Goal: Task Accomplishment & Management: Complete application form

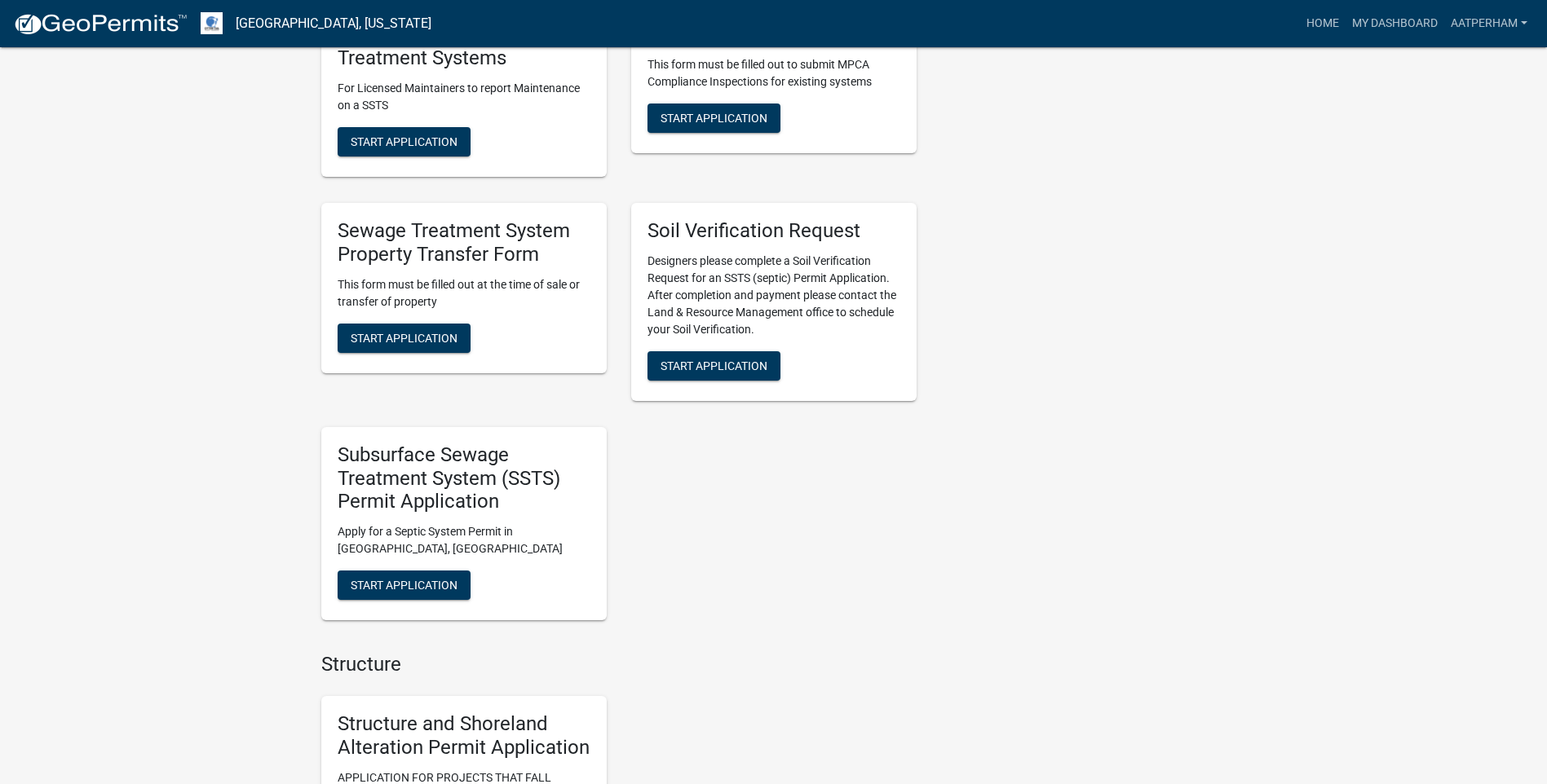
scroll to position [897, 0]
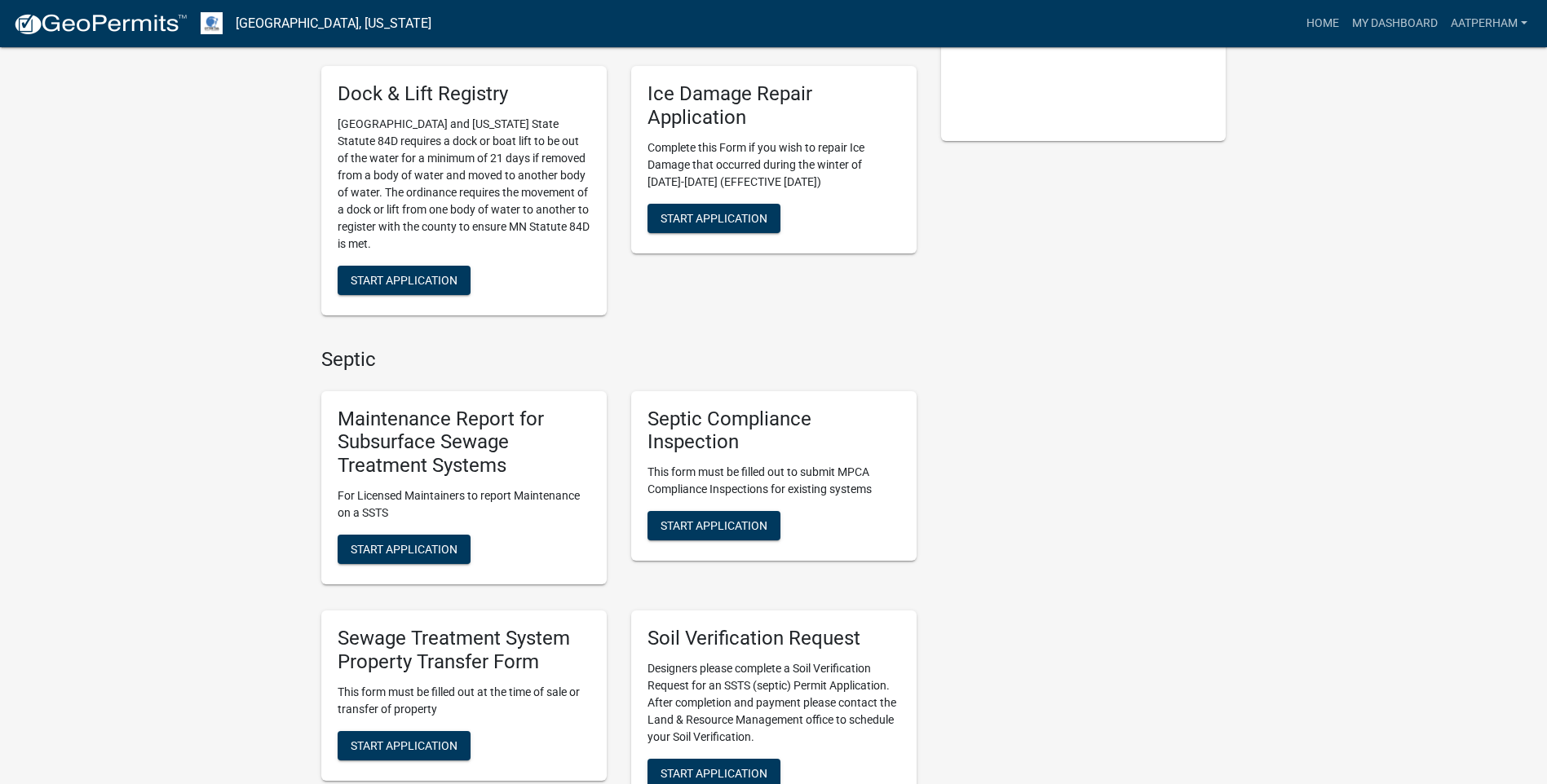
scroll to position [571, 0]
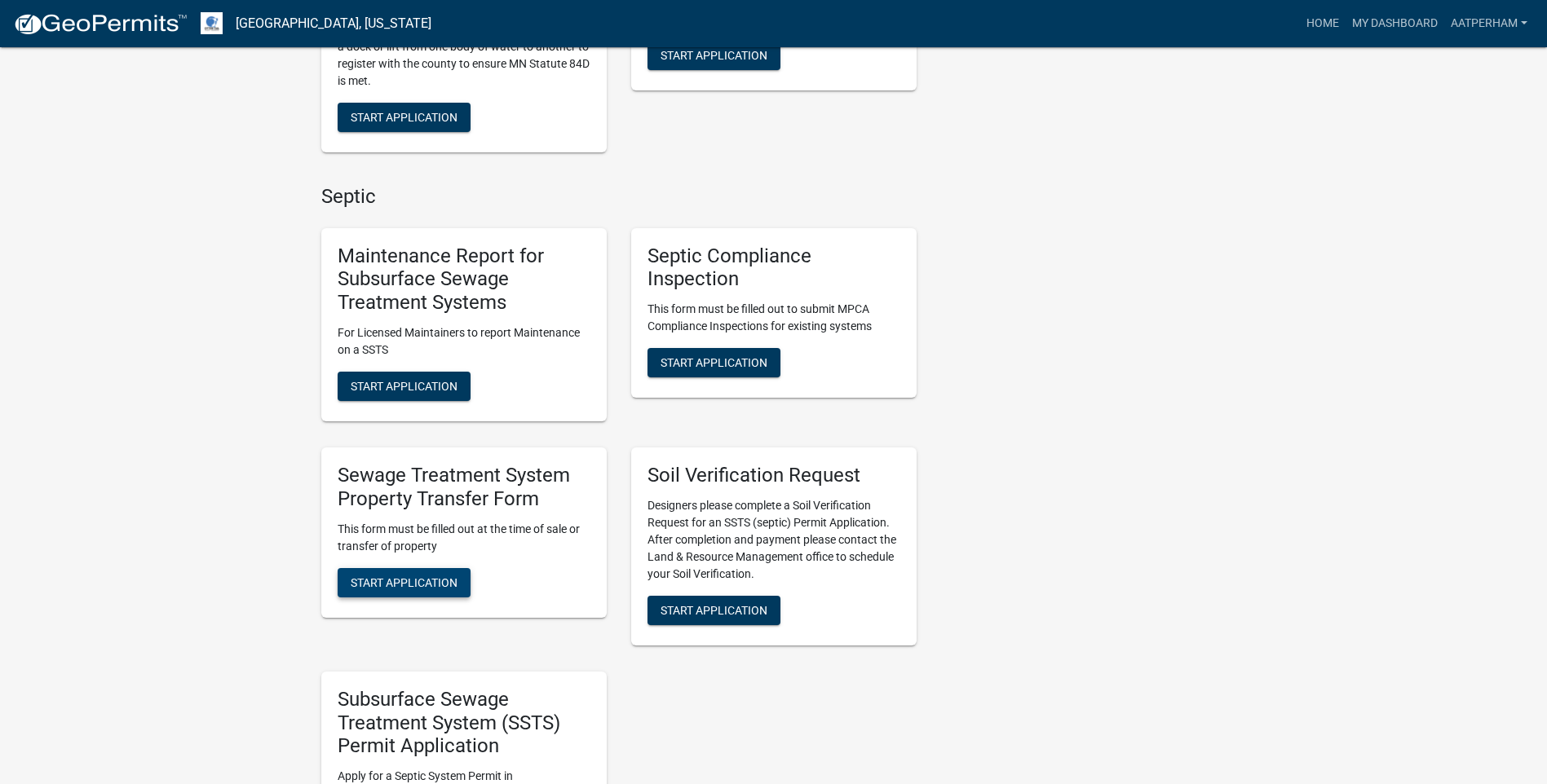
click at [422, 582] on span "Start Application" at bounding box center [404, 582] width 107 height 14
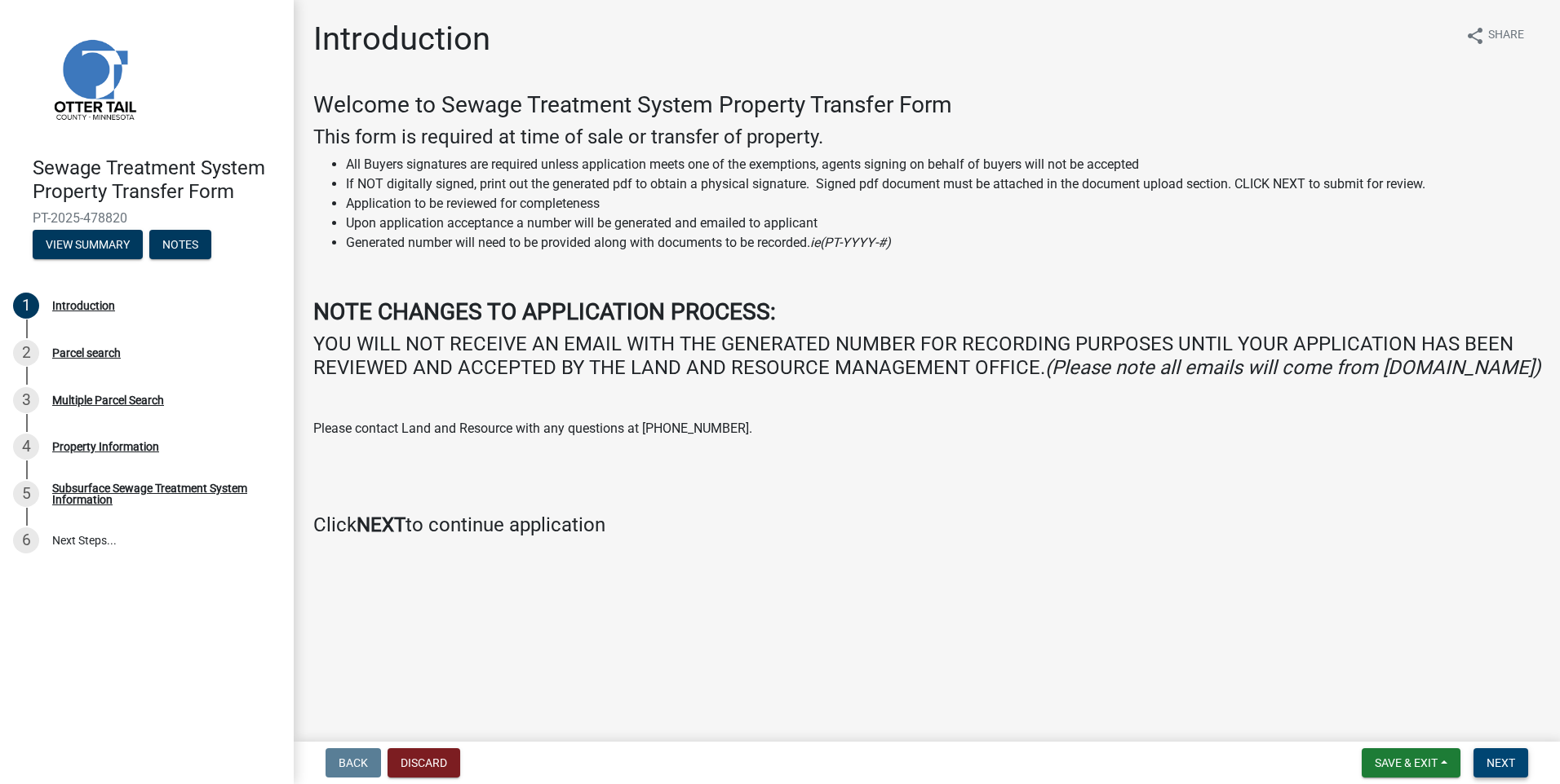
click at [1493, 757] on span "Next" at bounding box center [1501, 764] width 29 height 14
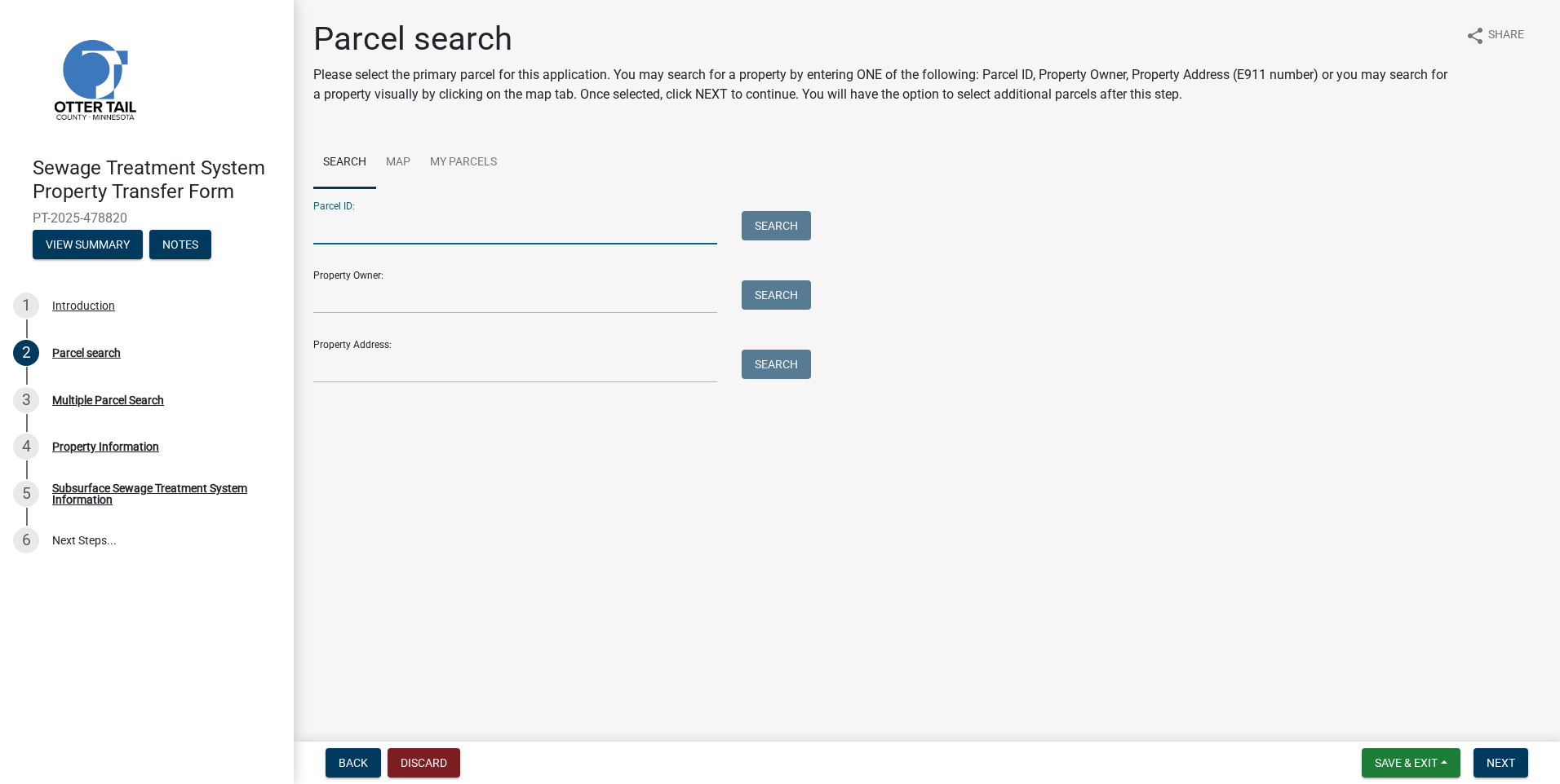
click at [505, 230] on input "Parcel ID:" at bounding box center [515, 228] width 404 height 34
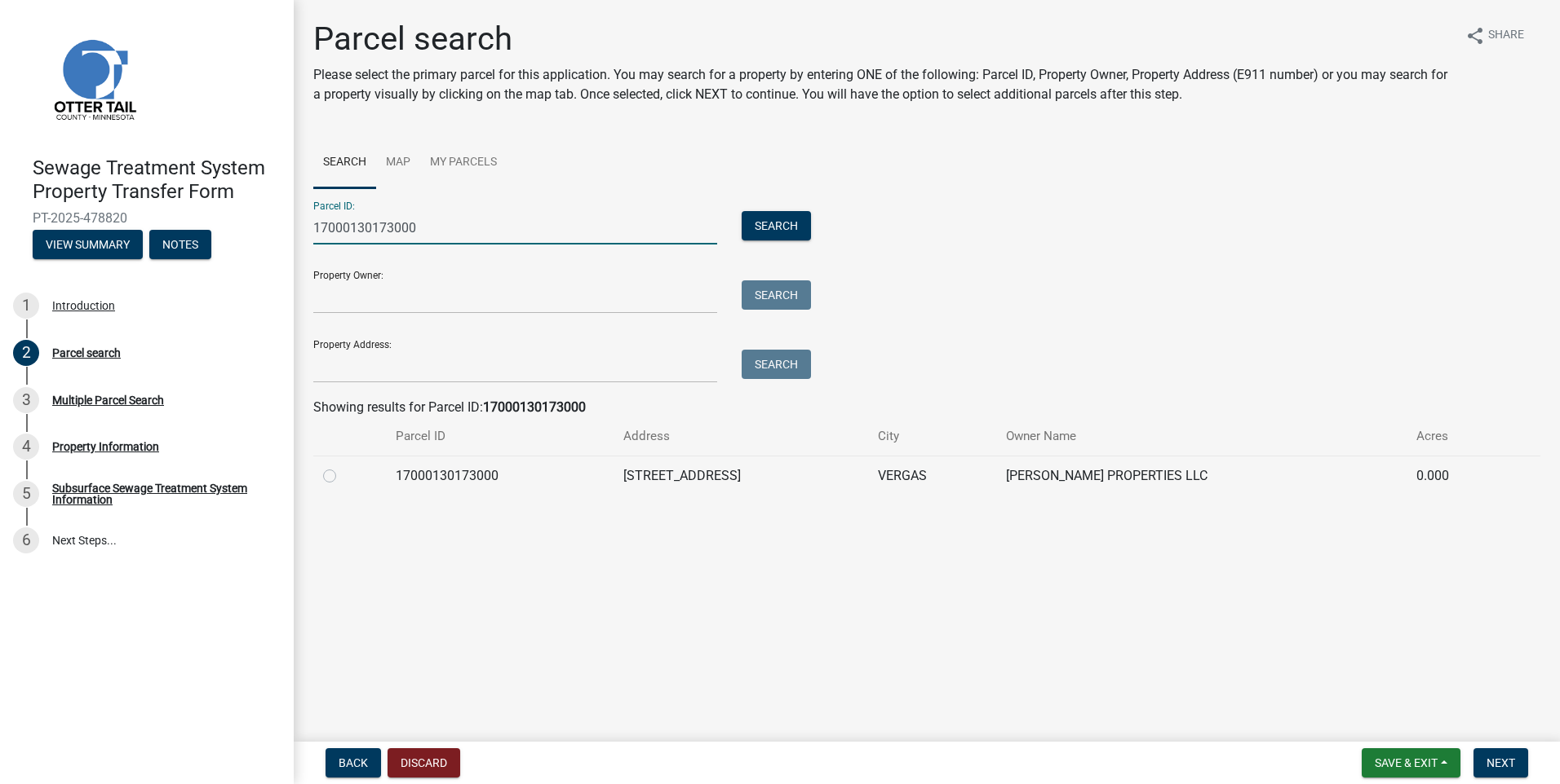
type input "17000130173000"
click at [342, 467] on label at bounding box center [342, 467] width 0 height 0
click at [342, 477] on input "radio" at bounding box center [347, 472] width 11 height 11
radio input "true"
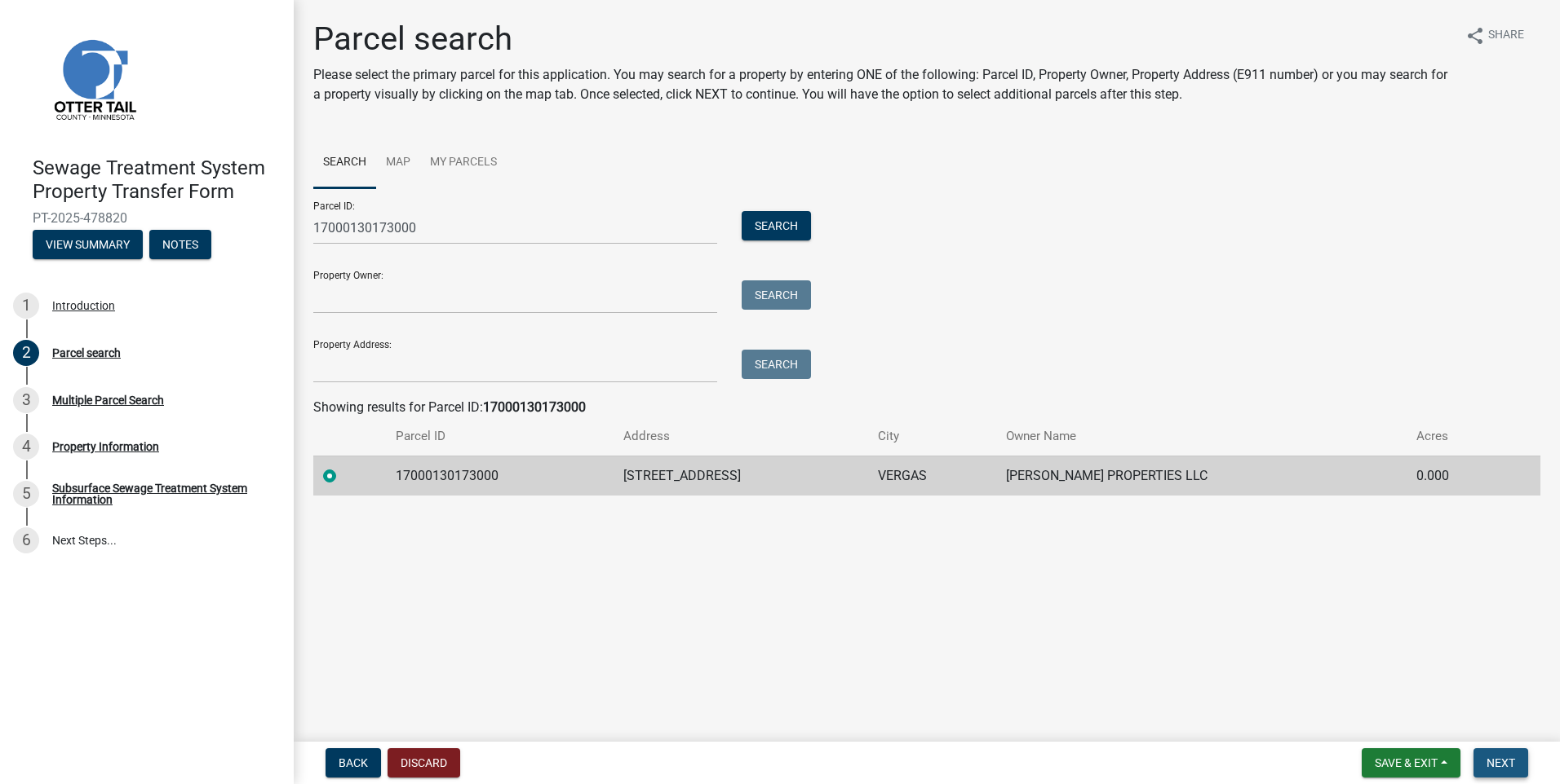
click at [1506, 766] on span "Next" at bounding box center [1501, 764] width 29 height 14
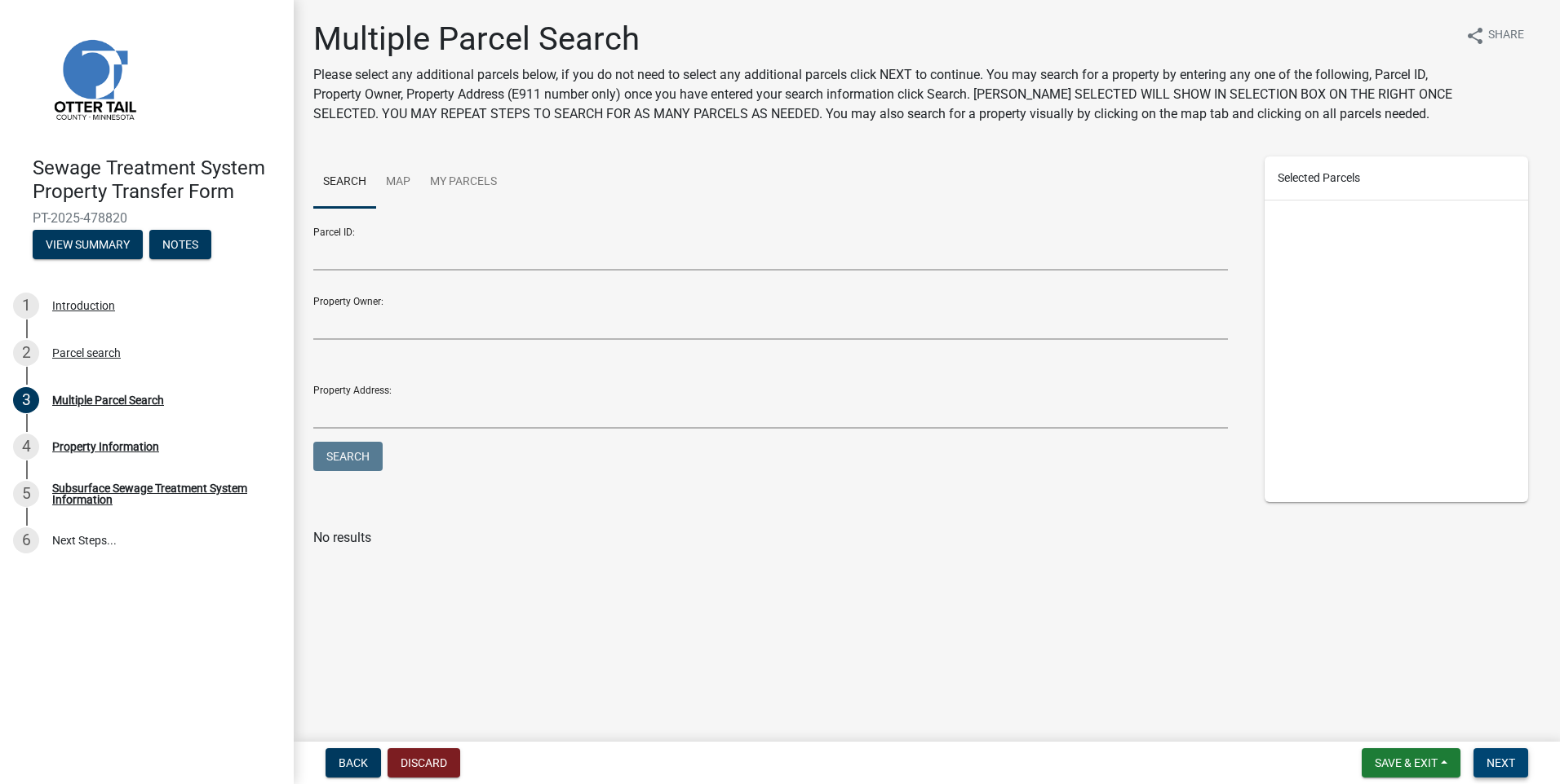
click at [1512, 761] on span "Next" at bounding box center [1501, 764] width 29 height 14
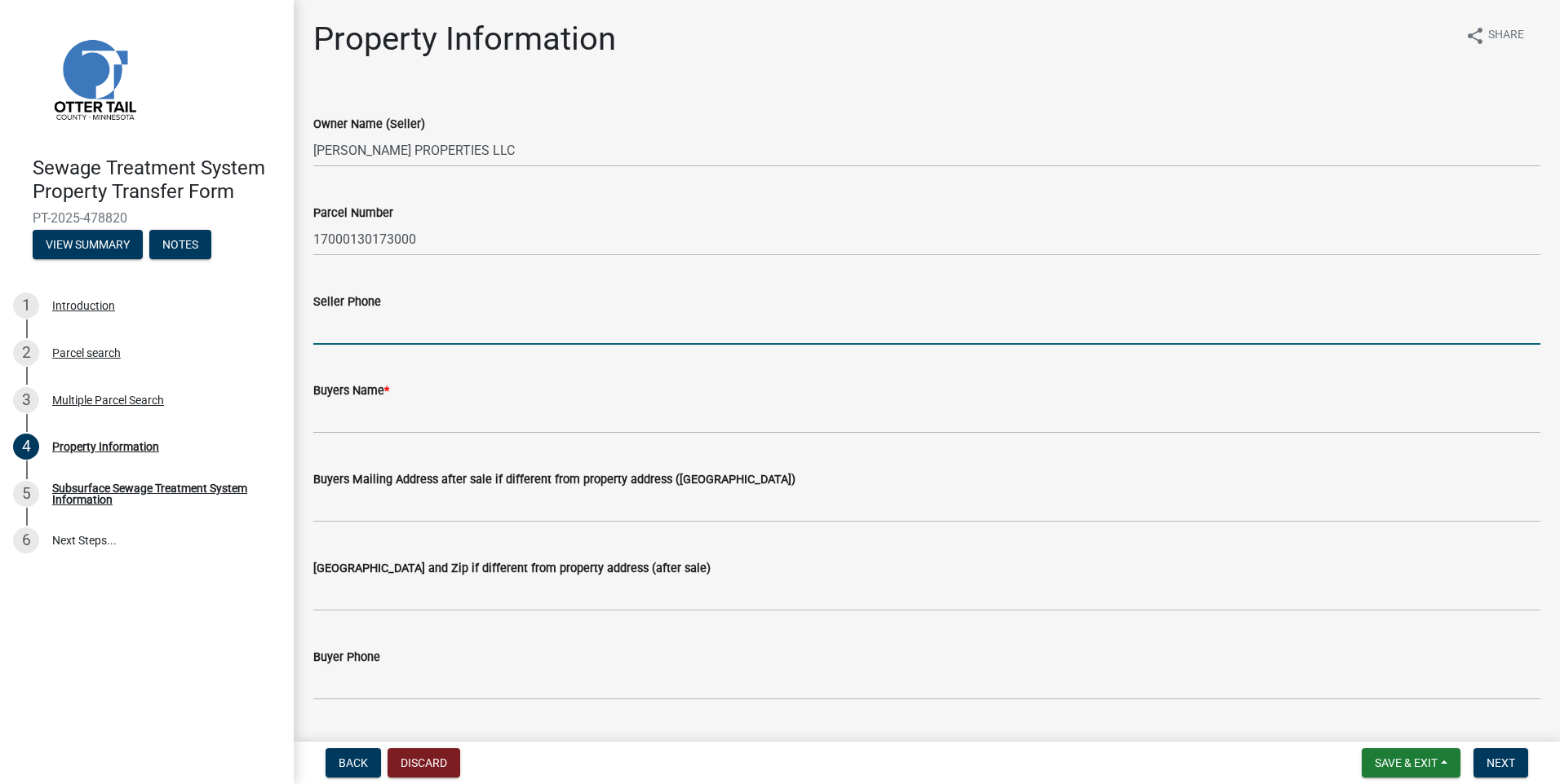
click at [337, 329] on input "Seller Phone" at bounding box center [927, 328] width 1227 height 34
click at [352, 330] on input "Seller Phone" at bounding box center [927, 328] width 1227 height 34
type input "[PHONE_NUMBER]"
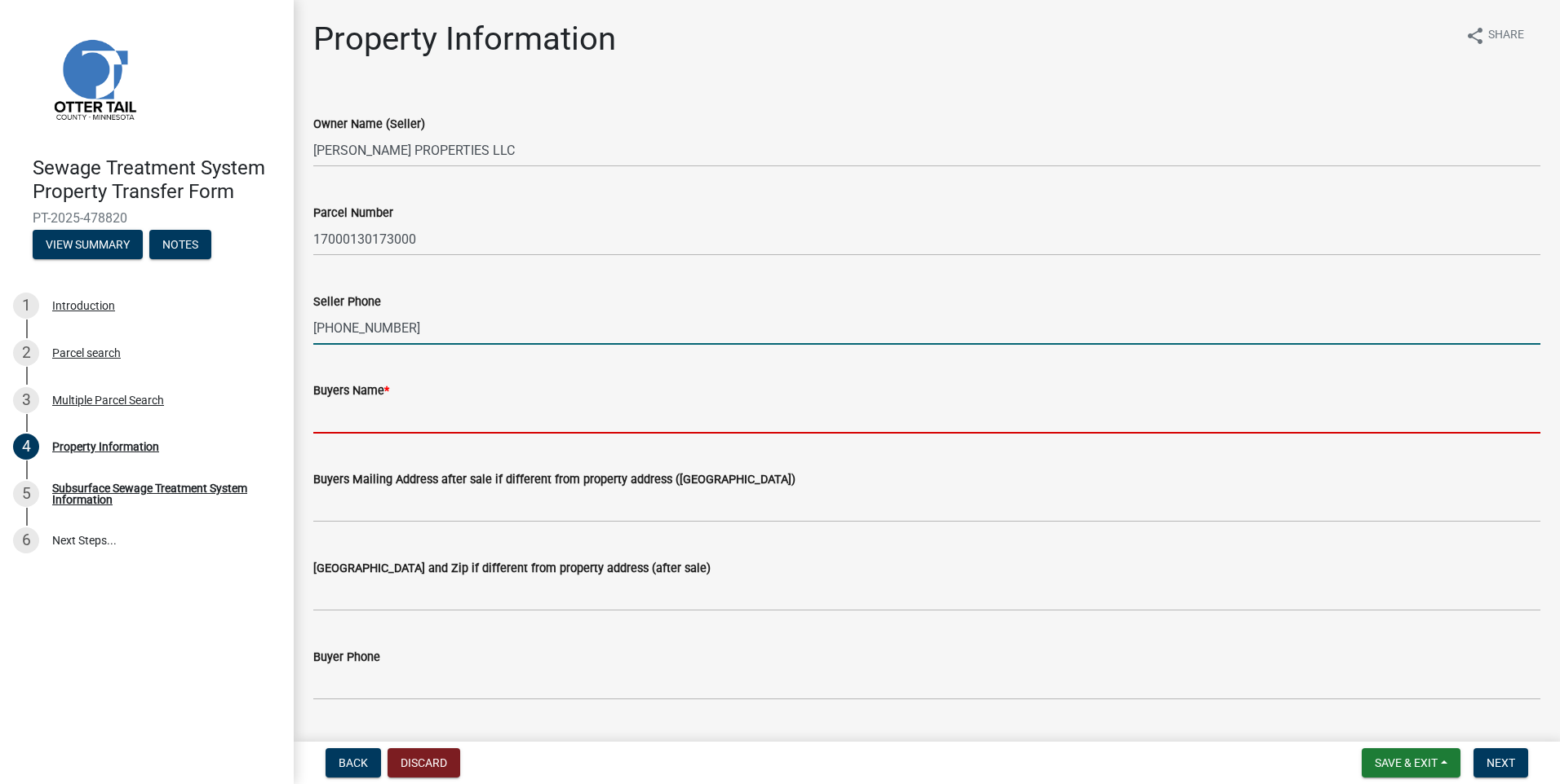
click at [374, 420] on input "Buyers Name *" at bounding box center [927, 417] width 1227 height 34
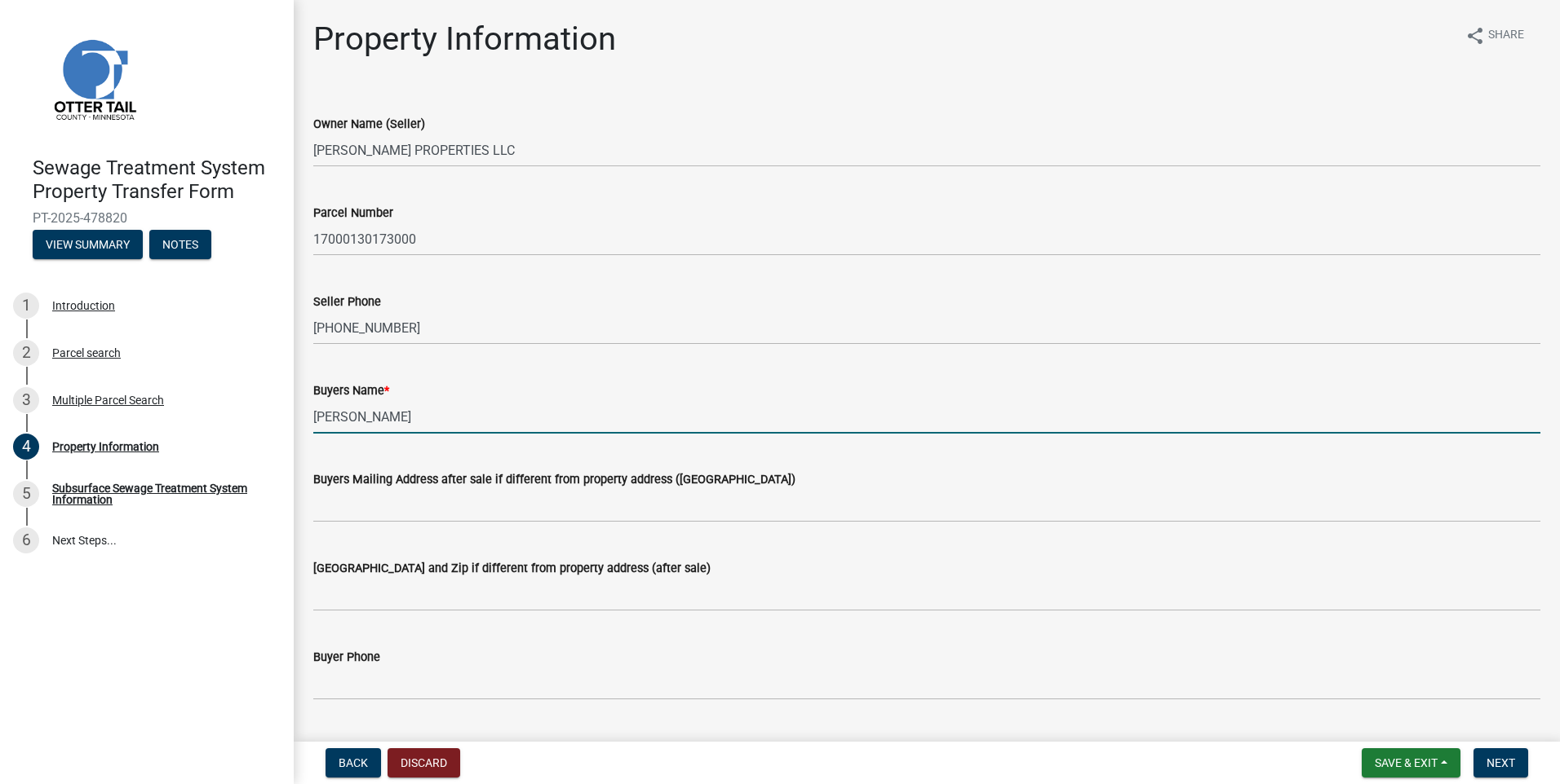
type input "[PERSON_NAME]"
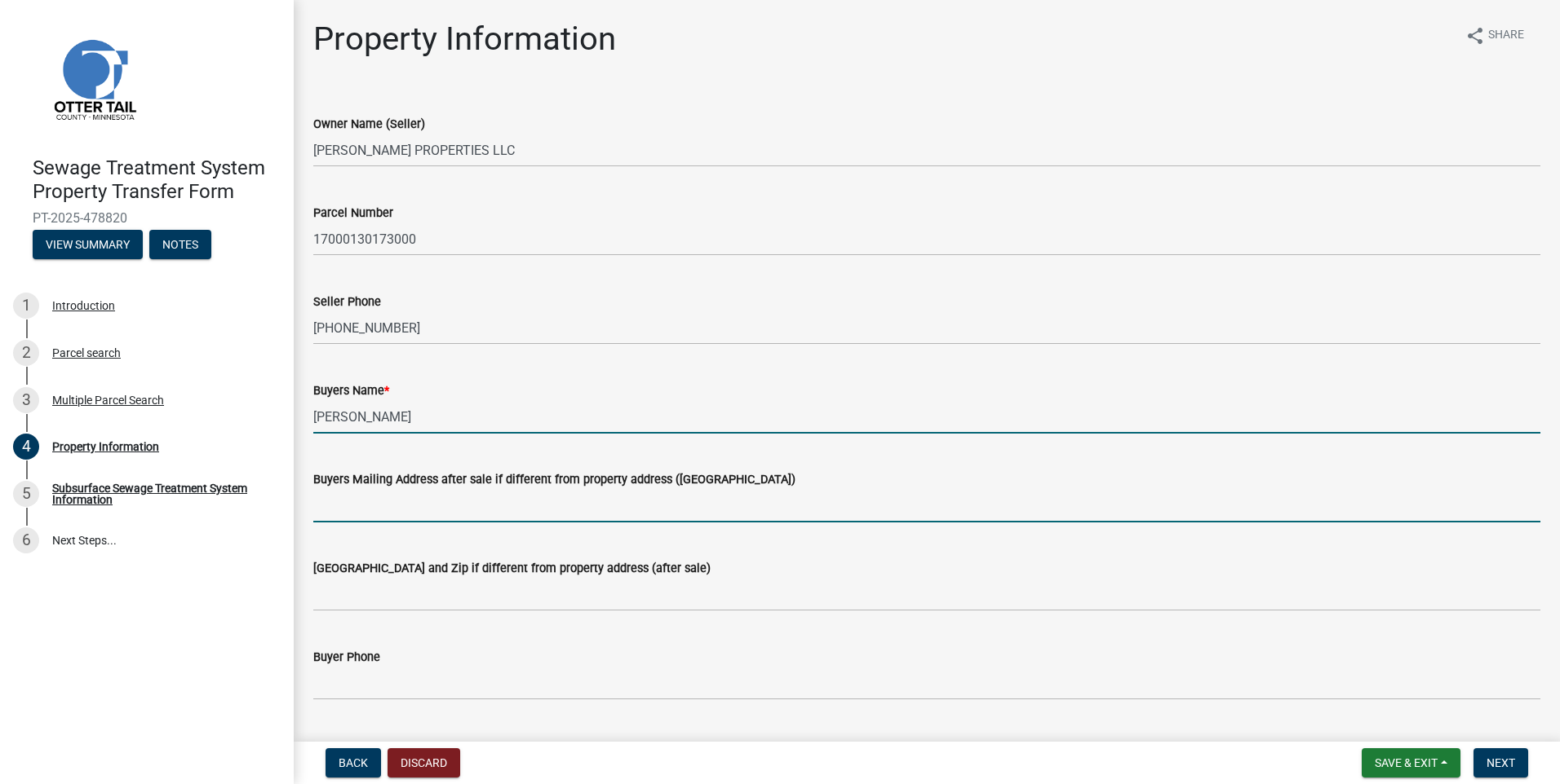
click at [360, 502] on input "Buyers Mailing Address after sale if different from property address ([GEOGRAPH…" at bounding box center [927, 505] width 1227 height 34
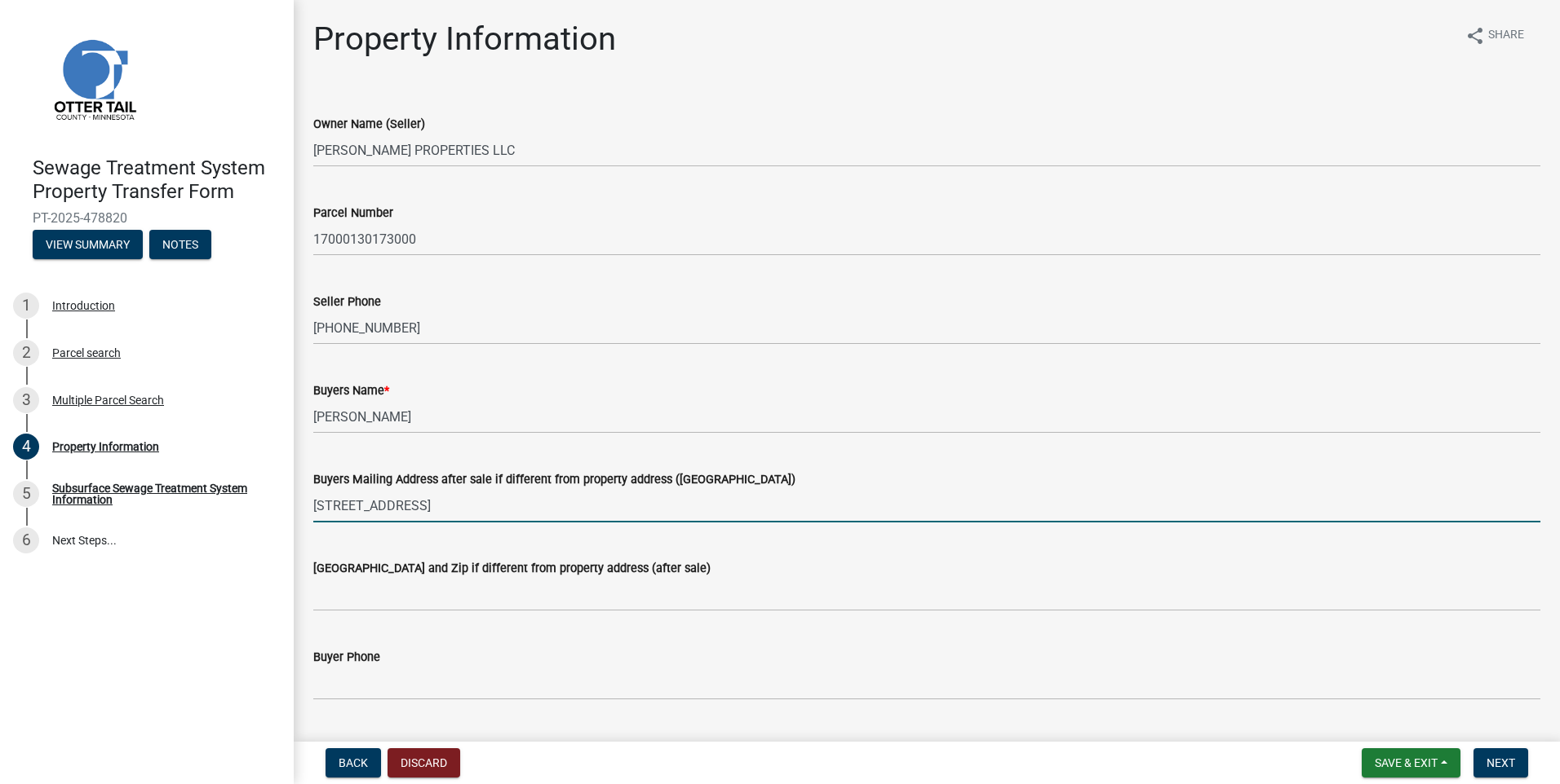
type input "[STREET_ADDRESS]"
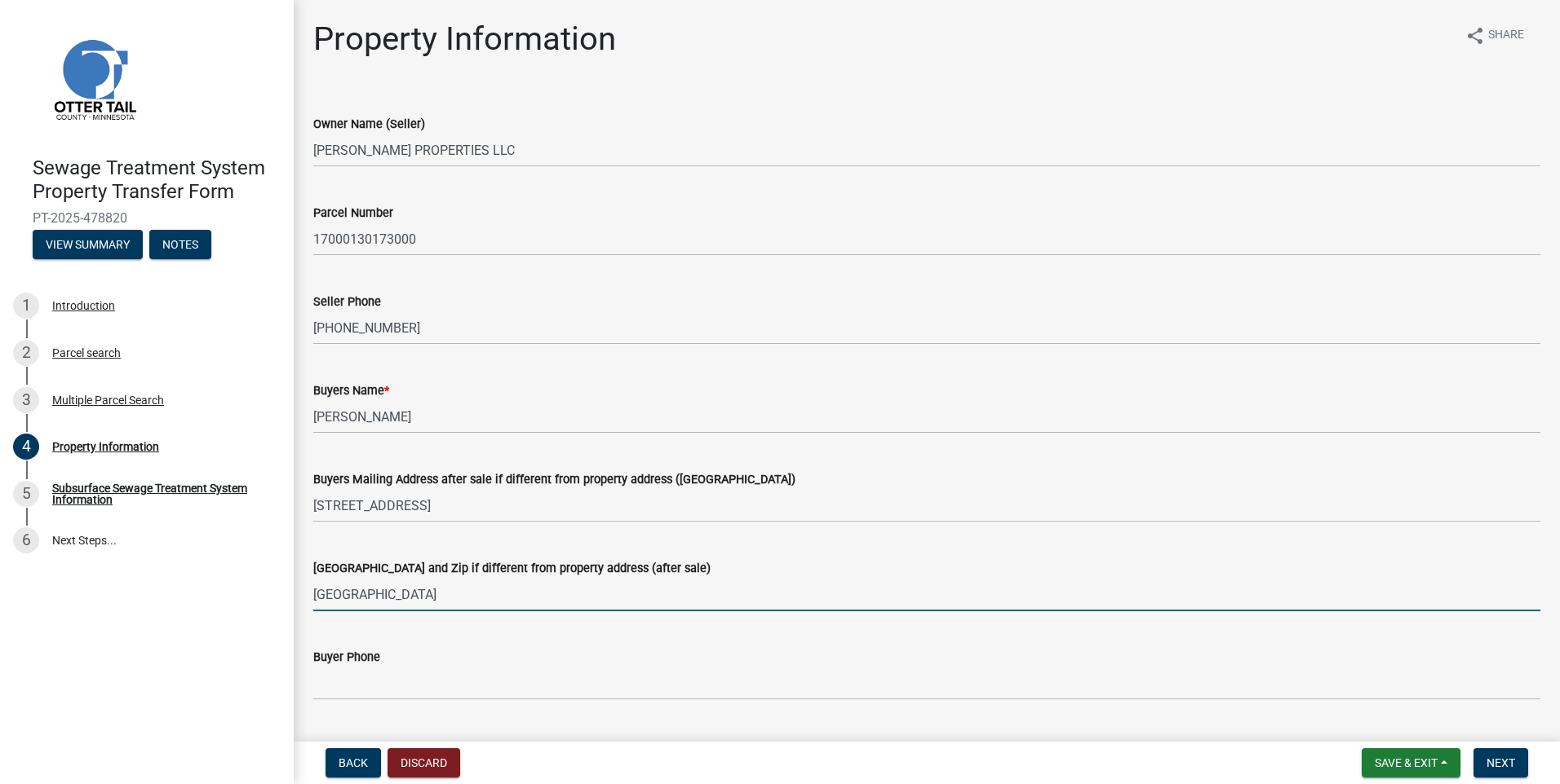
type input "[GEOGRAPHIC_DATA]"
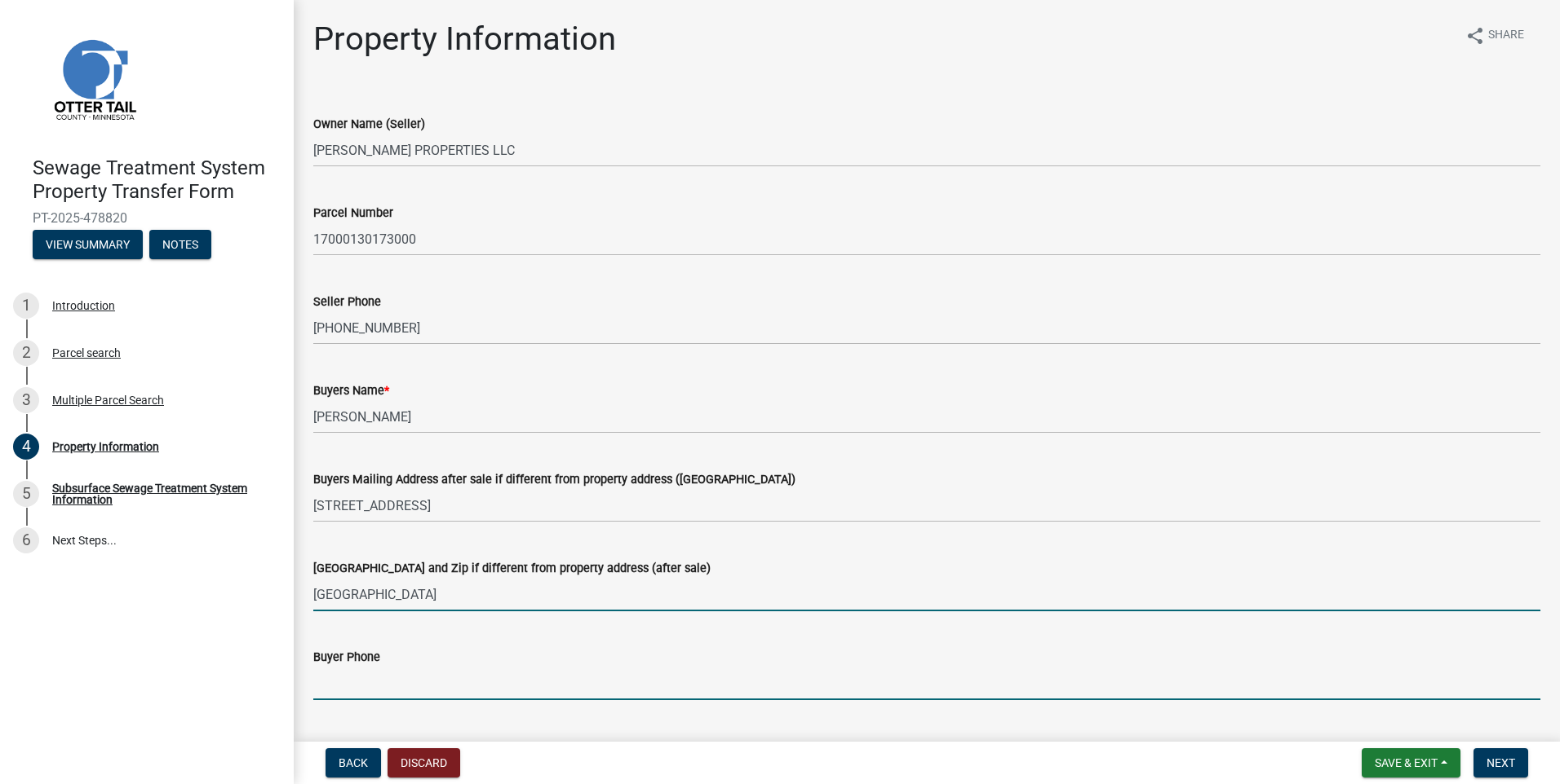
click at [378, 673] on input "Buyer Phone" at bounding box center [927, 684] width 1227 height 34
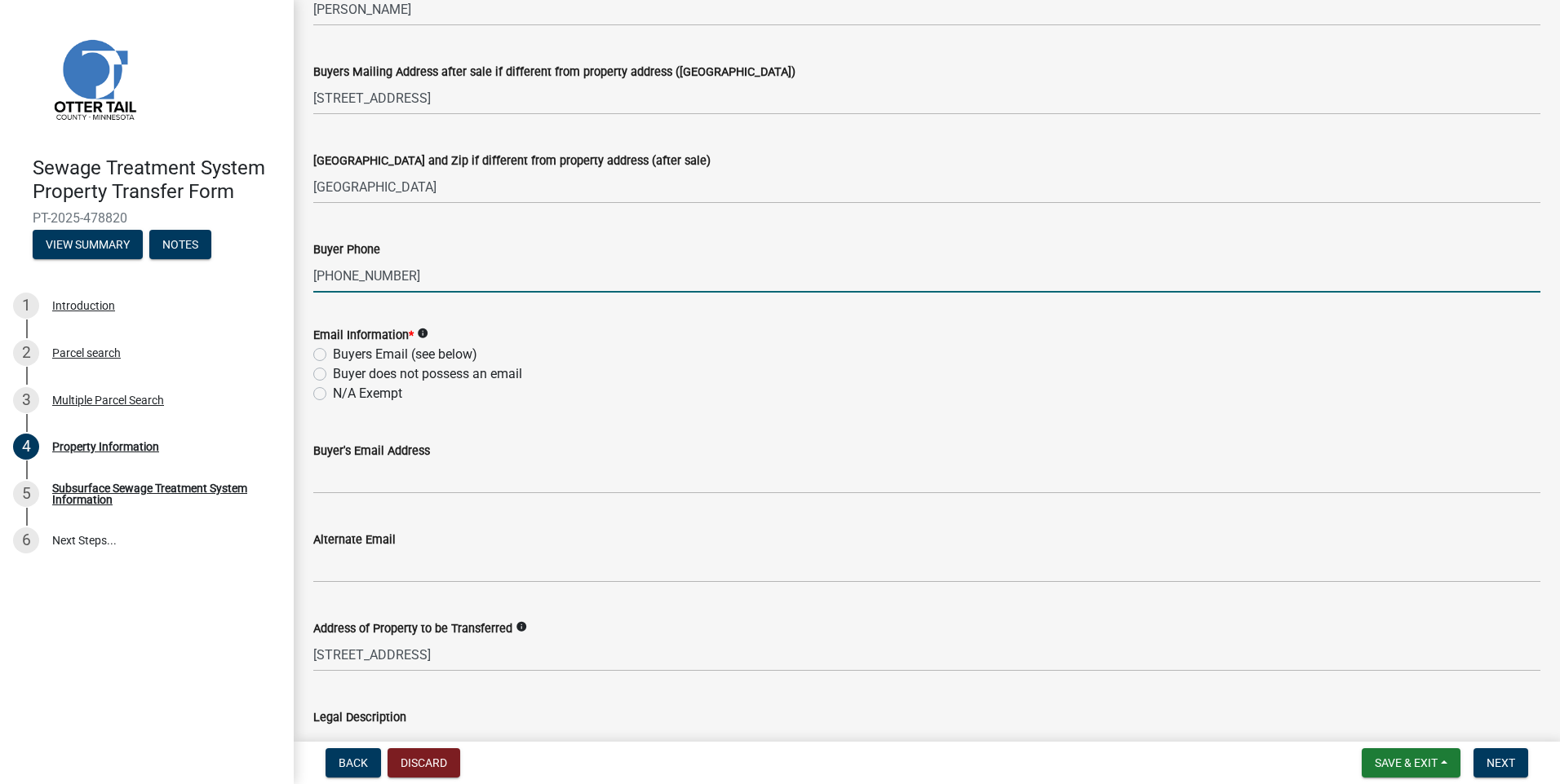
scroll to position [652, 0]
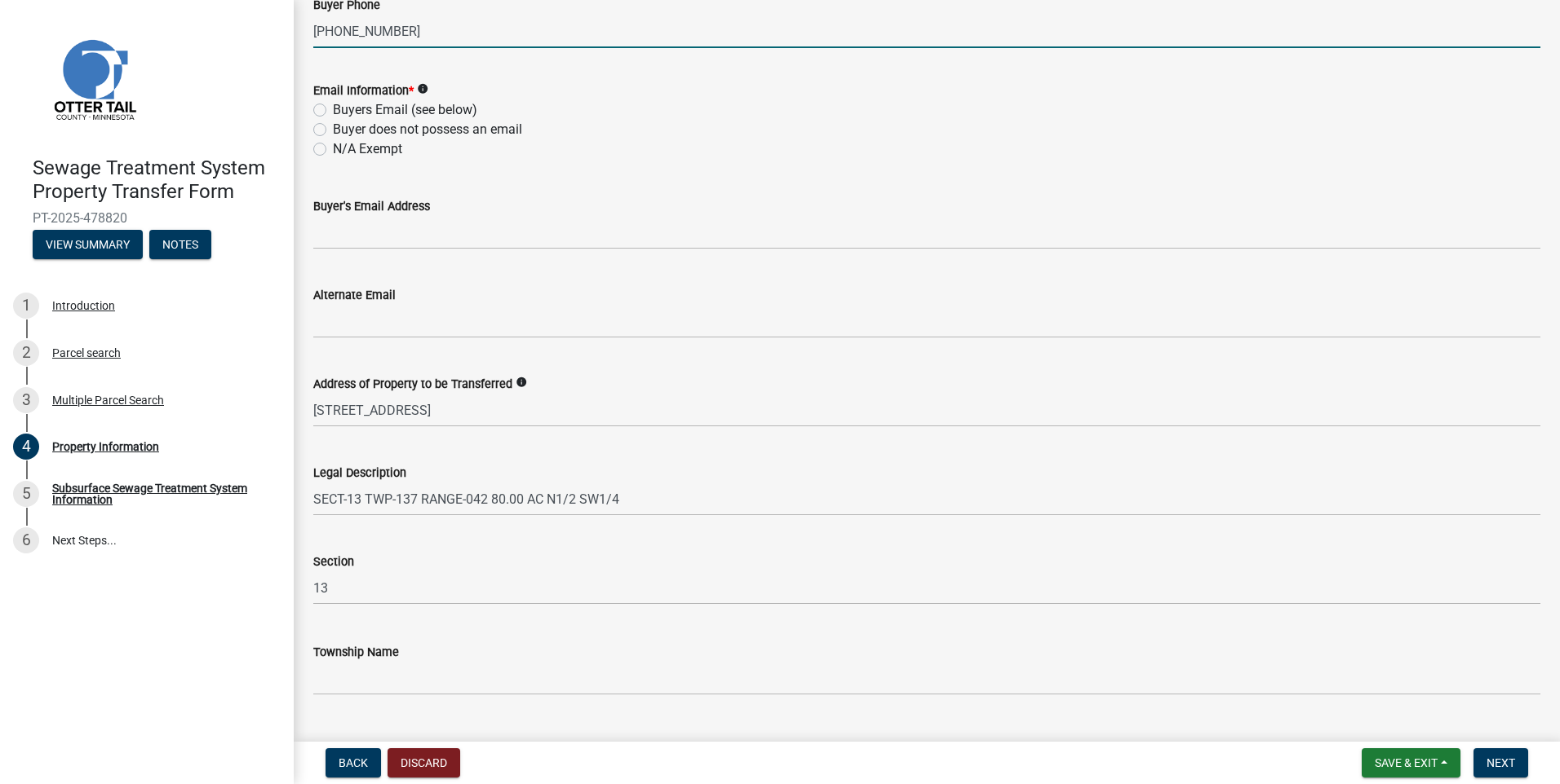
type input "[PHONE_NUMBER]"
click at [333, 113] on label "Buyers Email (see below)" at bounding box center [405, 110] width 145 height 19
click at [333, 111] on input "Buyers Email (see below)" at bounding box center [338, 105] width 11 height 11
radio input "true"
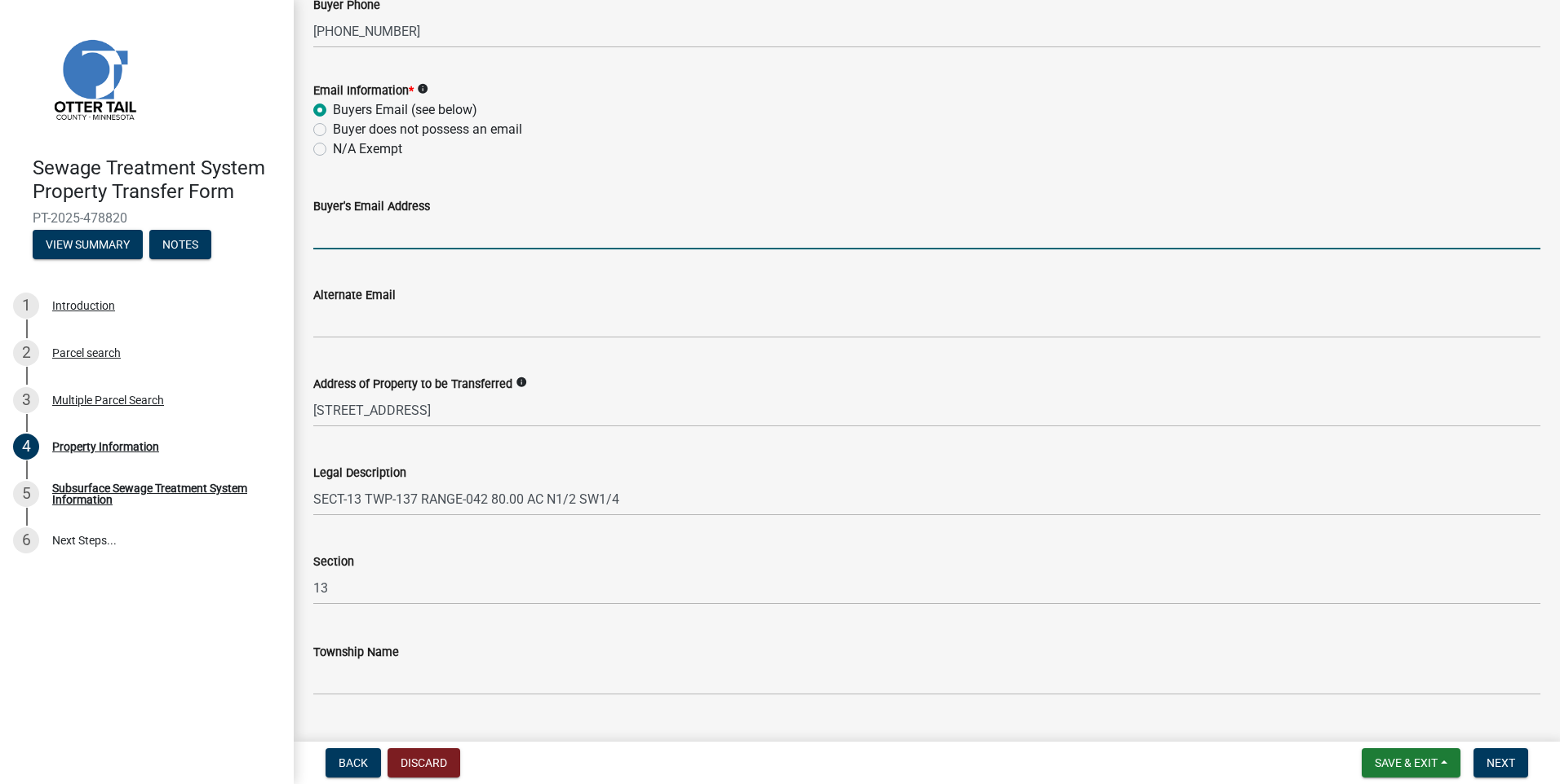
click at [366, 237] on input "Buyer's Email Address" at bounding box center [927, 232] width 1227 height 34
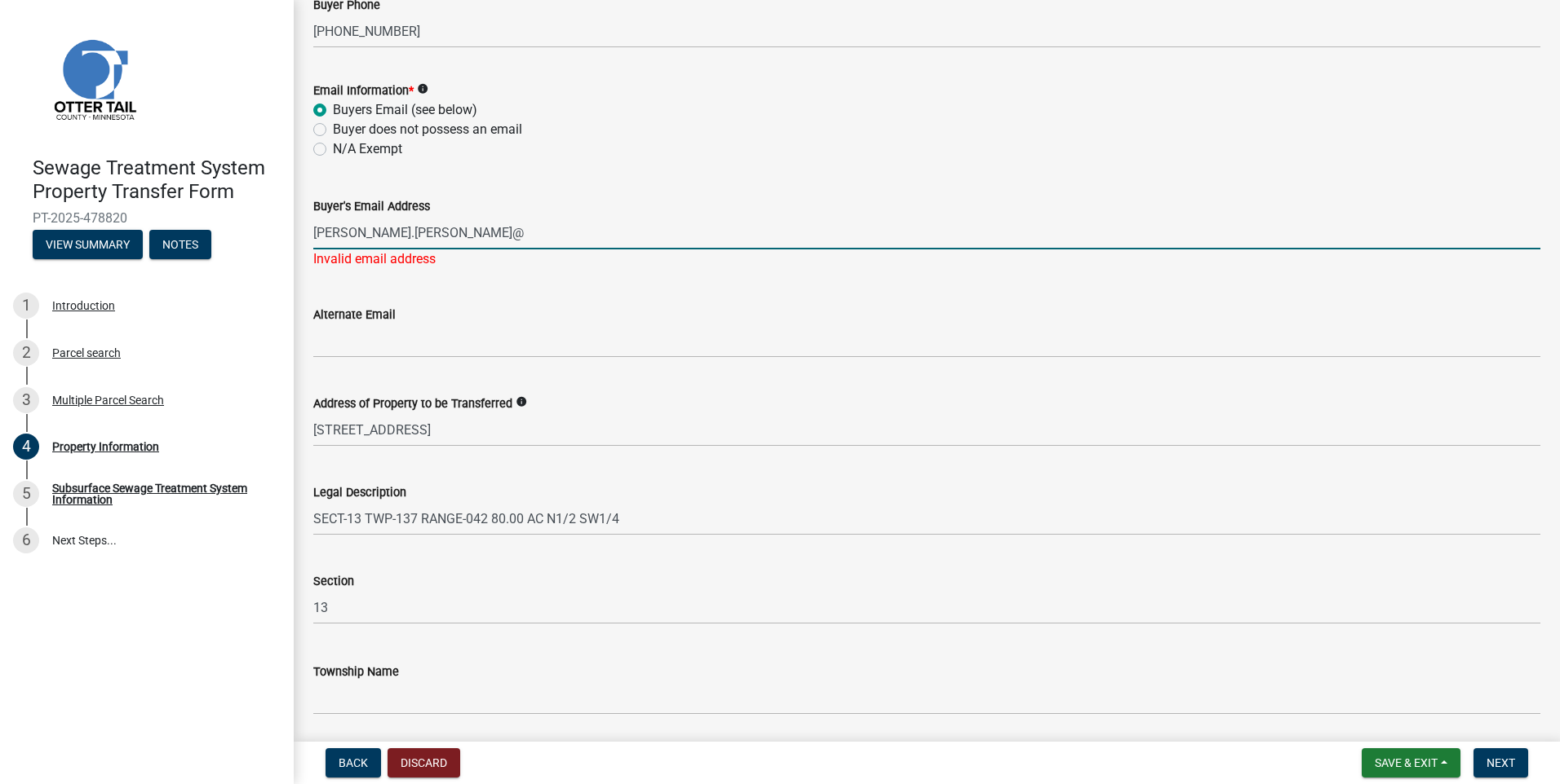
click at [448, 239] on input "joseph.hanson@" at bounding box center [927, 232] width 1227 height 34
type input "[PERSON_NAME][EMAIL_ADDRESS][PERSON_NAME][DOMAIN_NAME]"
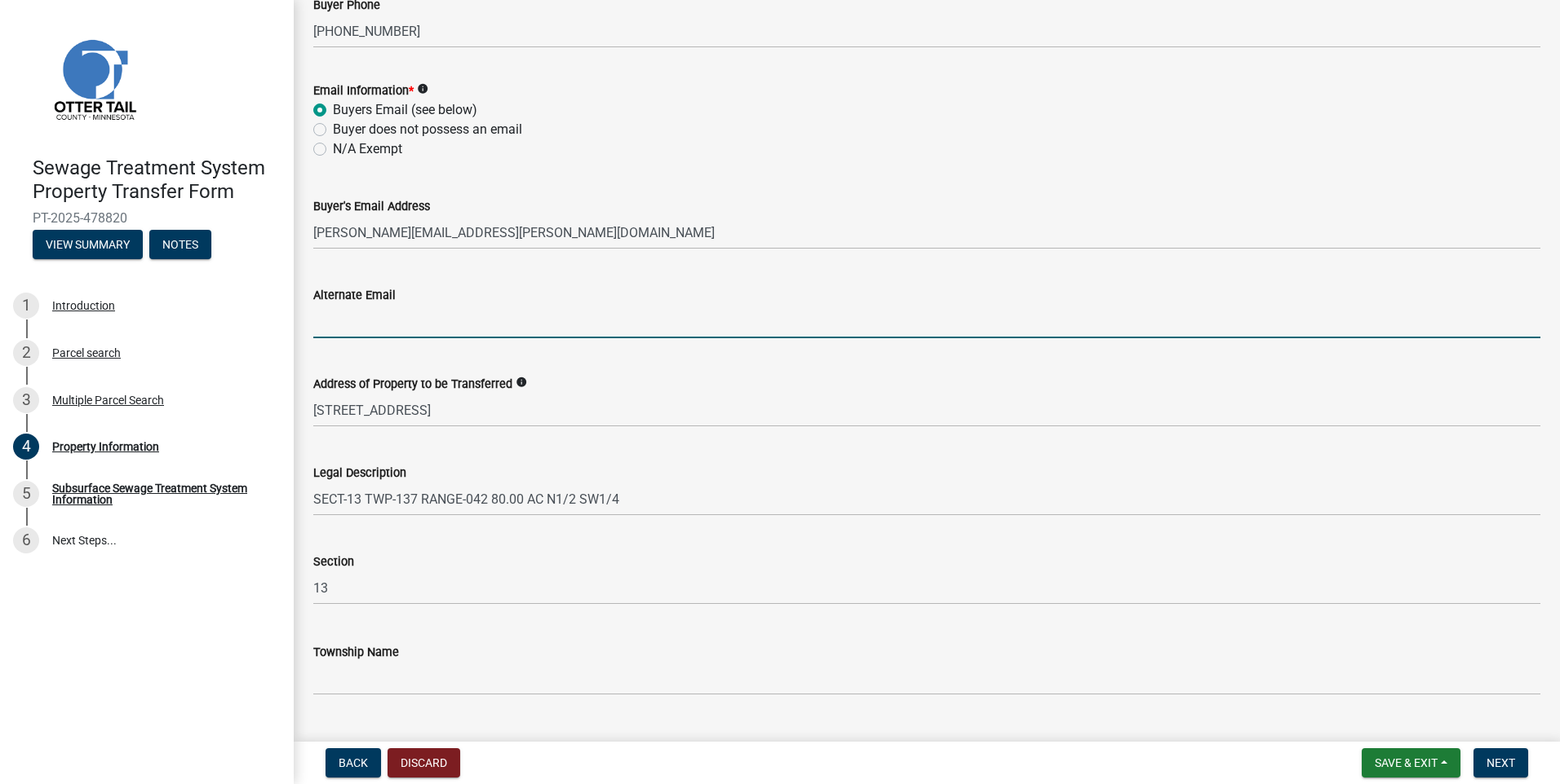
click at [562, 341] on wm-data-entity-input "Alternate Email" at bounding box center [927, 307] width 1227 height 89
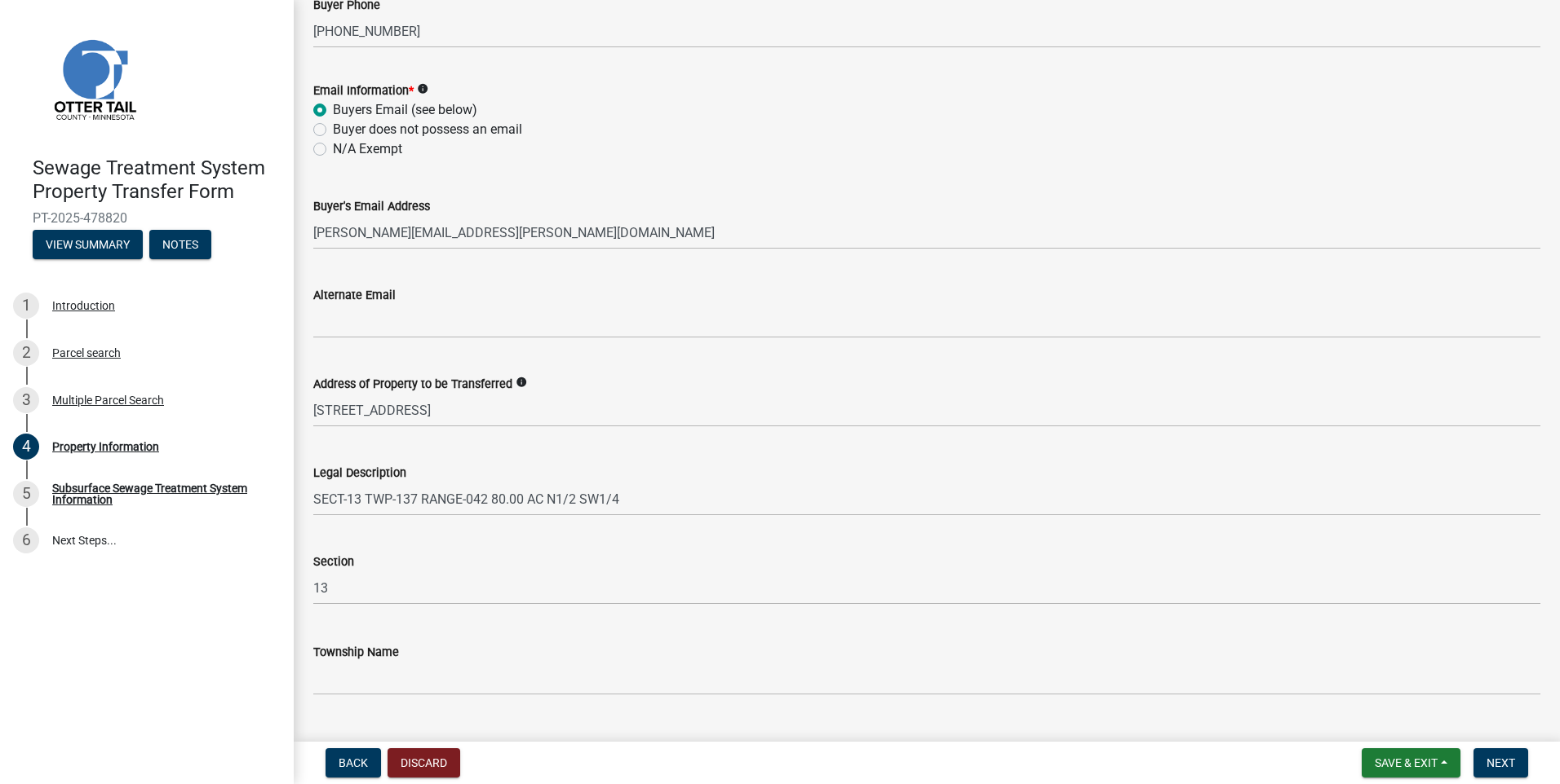
click at [1031, 386] on div "Address of Property to be Transferred info" at bounding box center [927, 384] width 1227 height 19
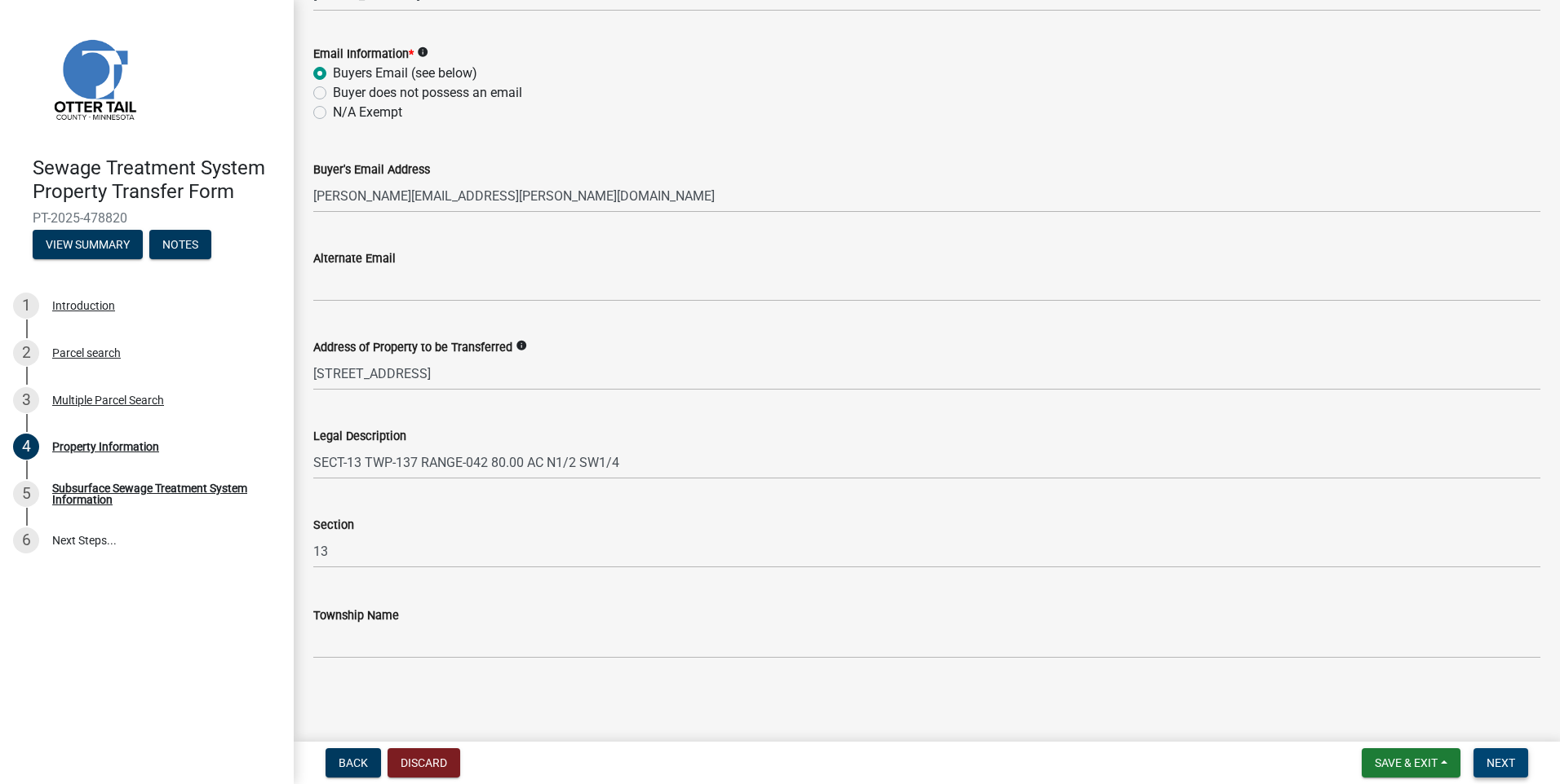
click at [1515, 761] on span "Next" at bounding box center [1501, 764] width 29 height 14
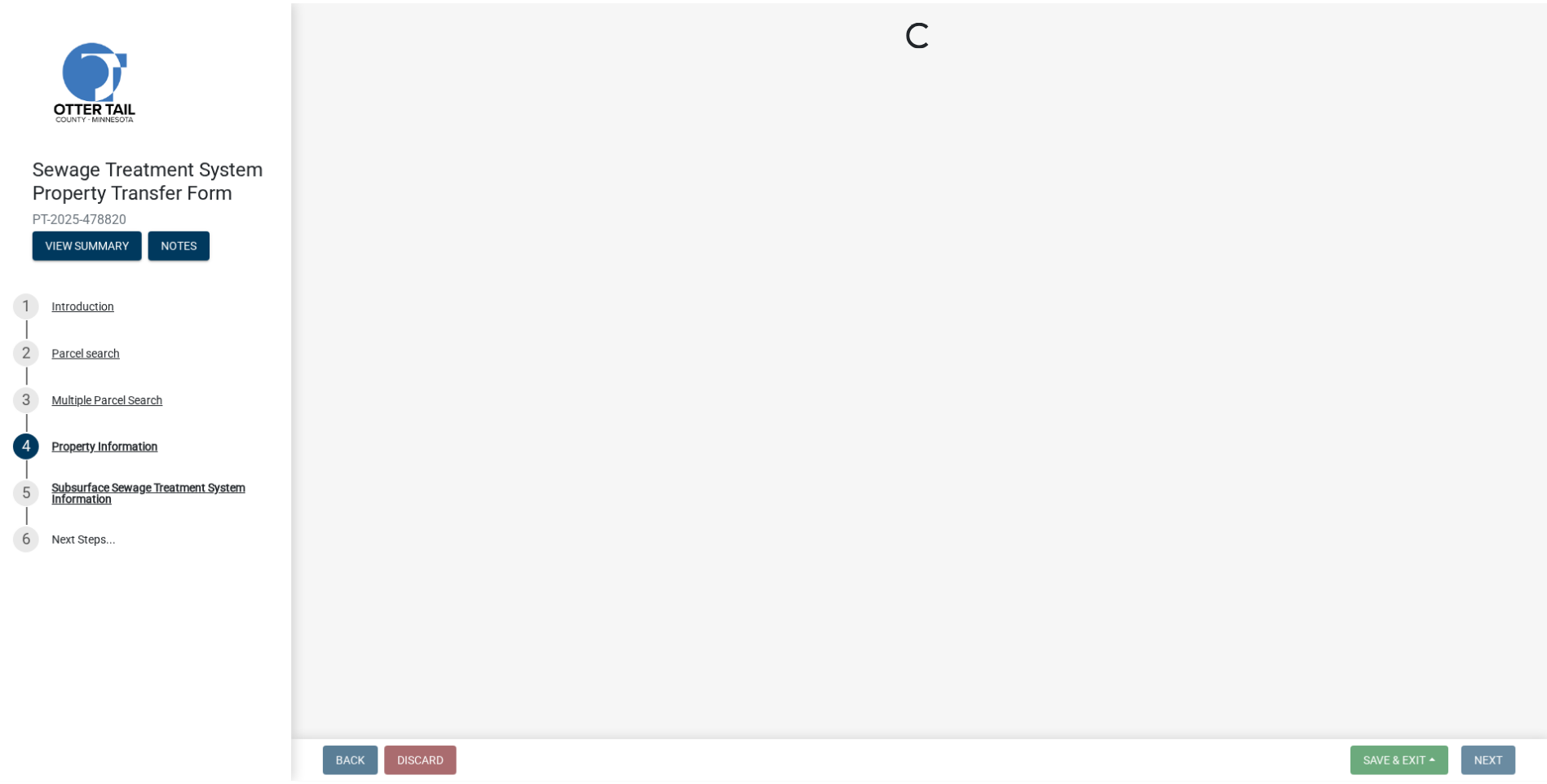
scroll to position [0, 0]
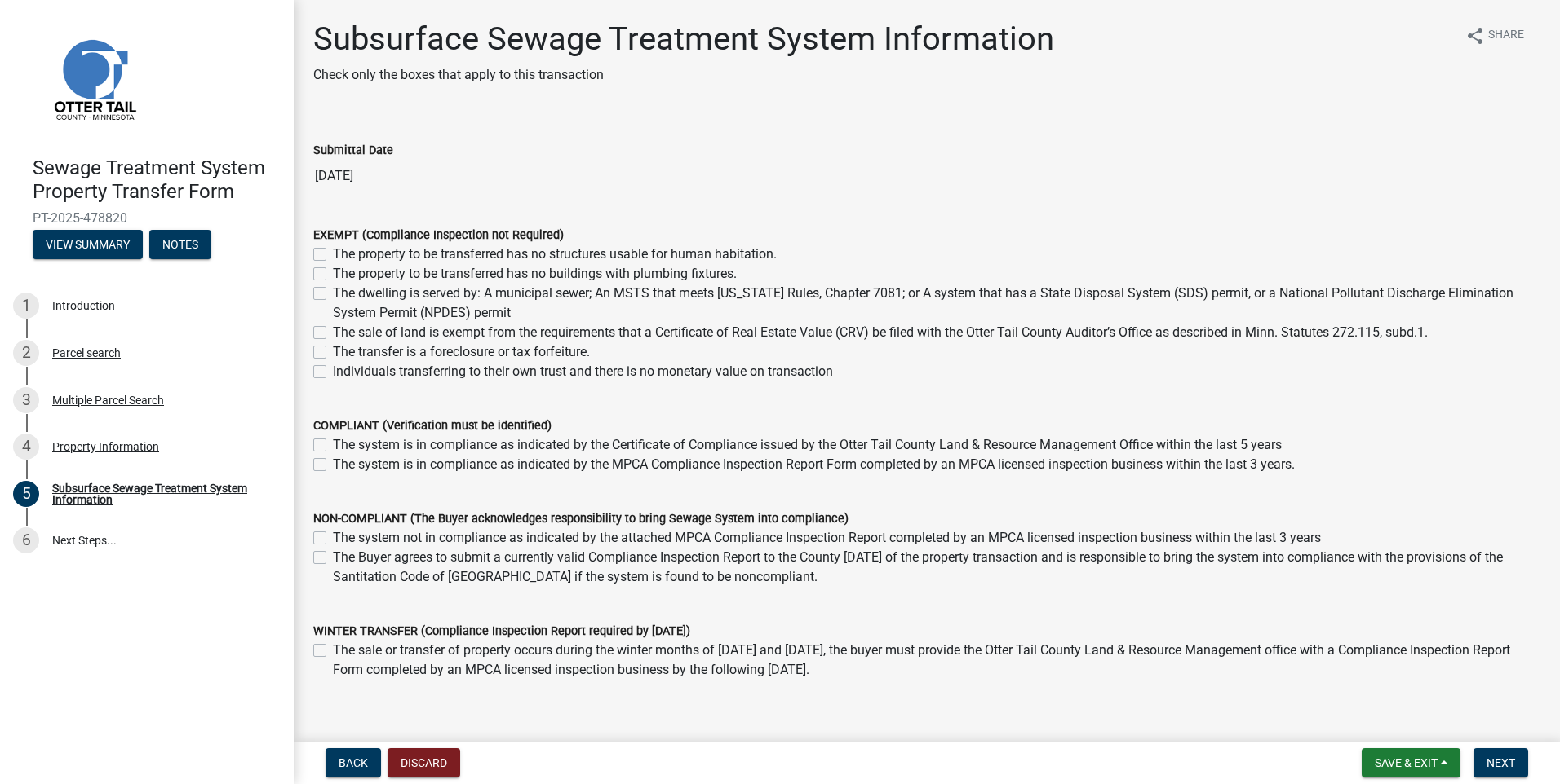
click at [333, 250] on label "The property to be transferred has no structures usable for human habitation." at bounding box center [555, 255] width 444 height 19
click at [333, 250] on input "The property to be transferred has no structures usable for human habitation." at bounding box center [338, 250] width 11 height 11
checkbox input "true"
checkbox input "false"
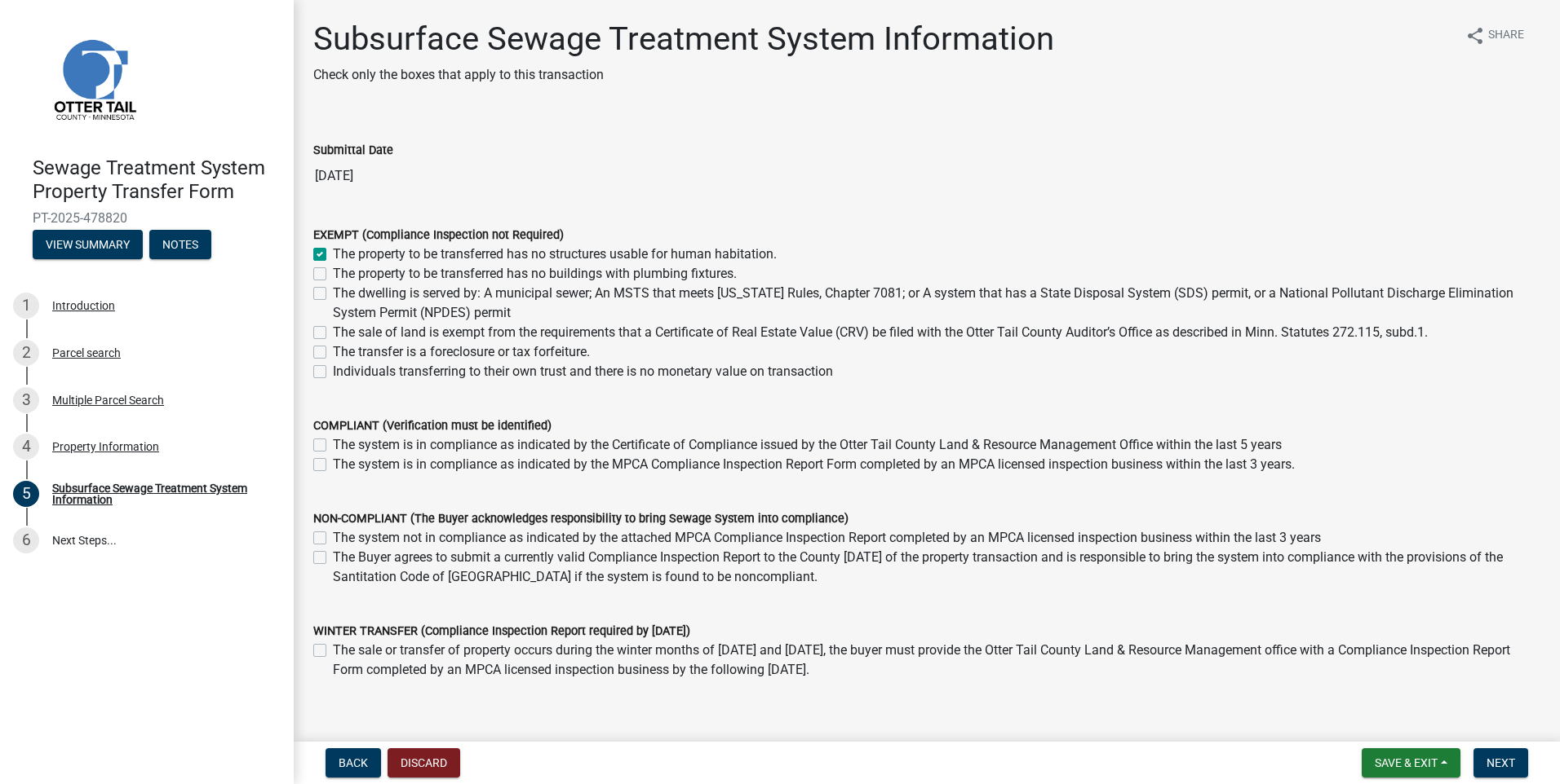
checkbox input "false"
click at [1498, 763] on span "Next" at bounding box center [1501, 764] width 29 height 14
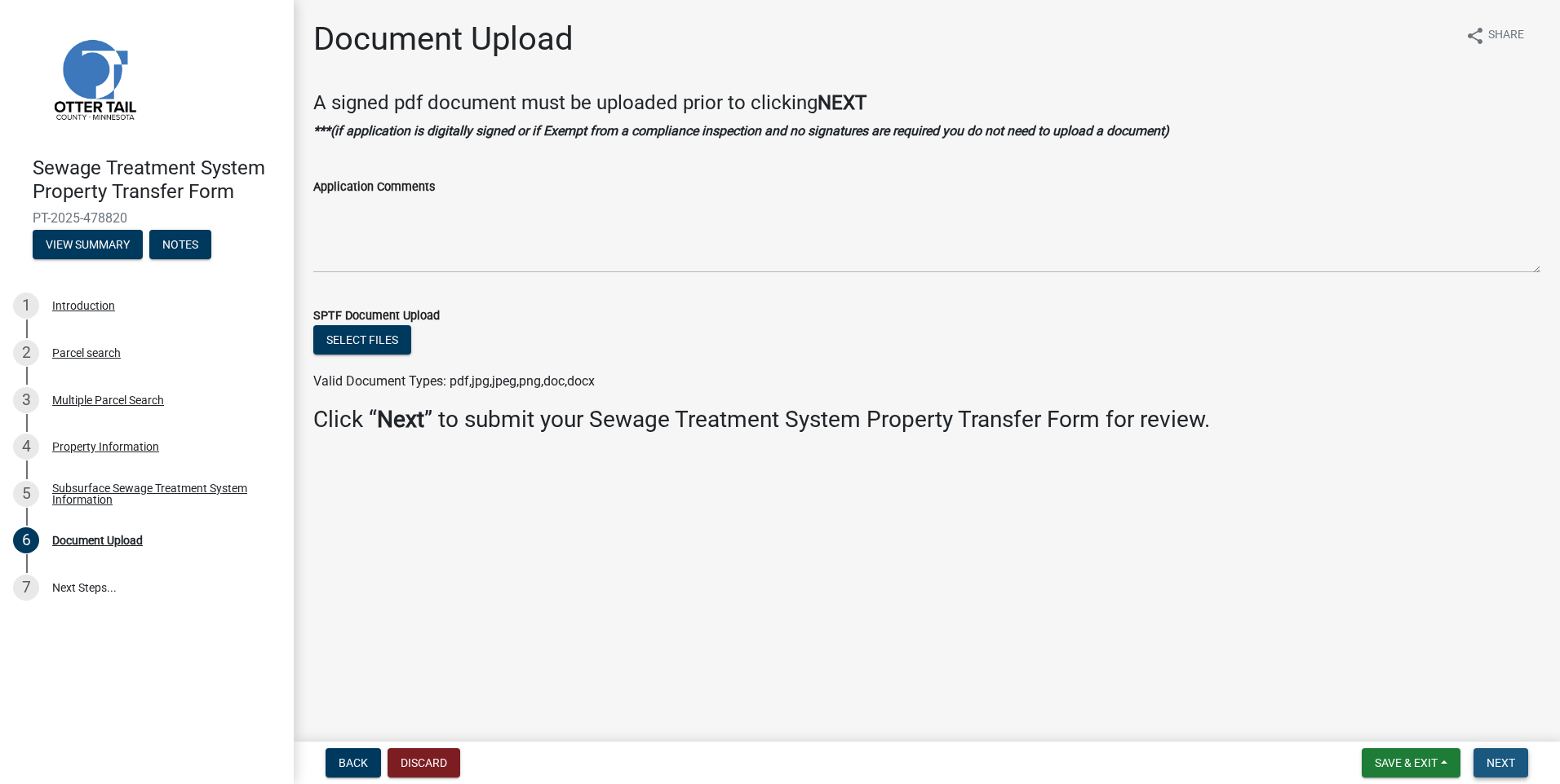
click at [1504, 764] on span "Next" at bounding box center [1501, 764] width 29 height 14
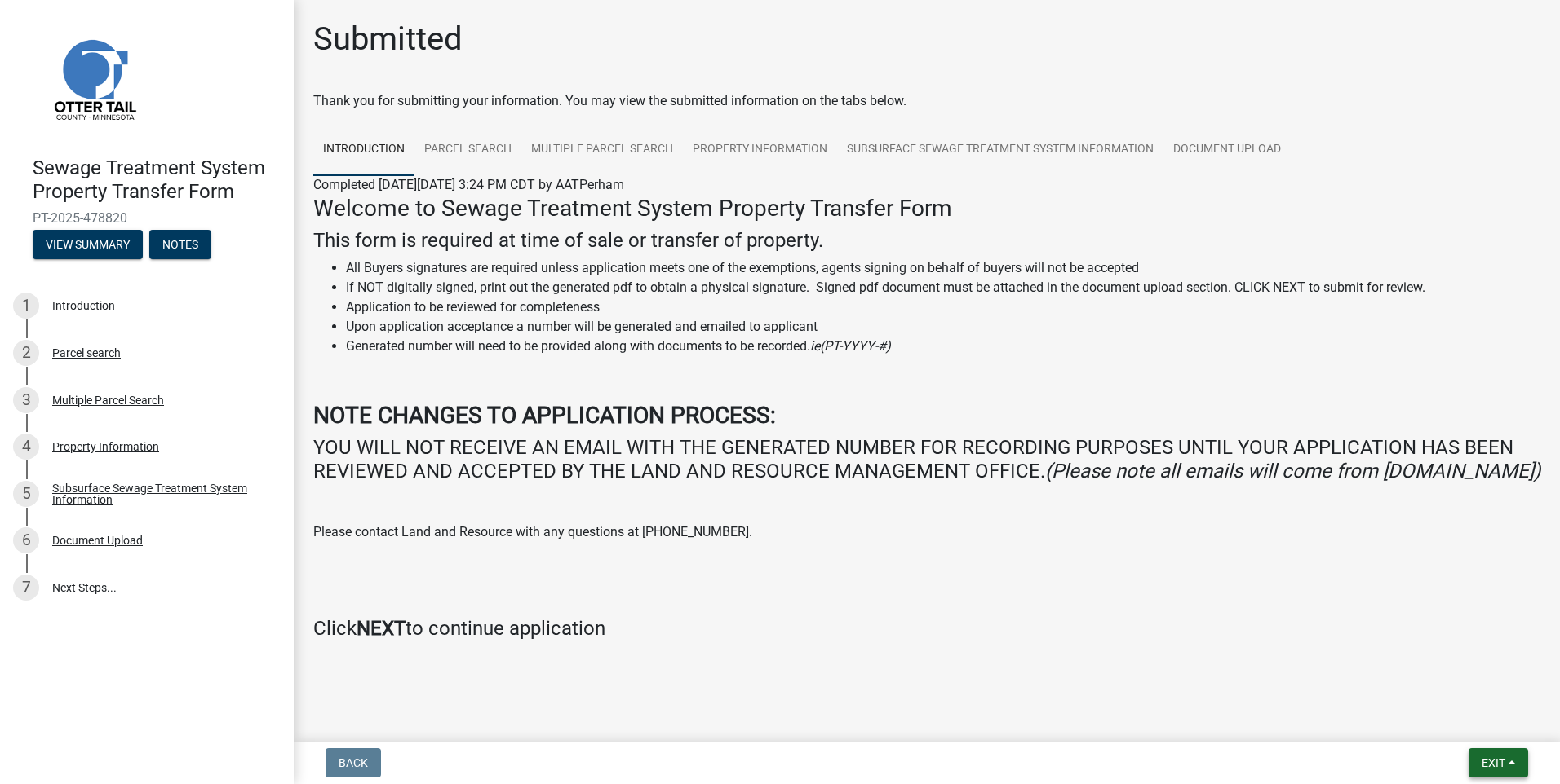
click at [1488, 760] on span "Exit" at bounding box center [1492, 764] width 24 height 14
click at [1434, 722] on button "Save & Exit" at bounding box center [1462, 720] width 130 height 40
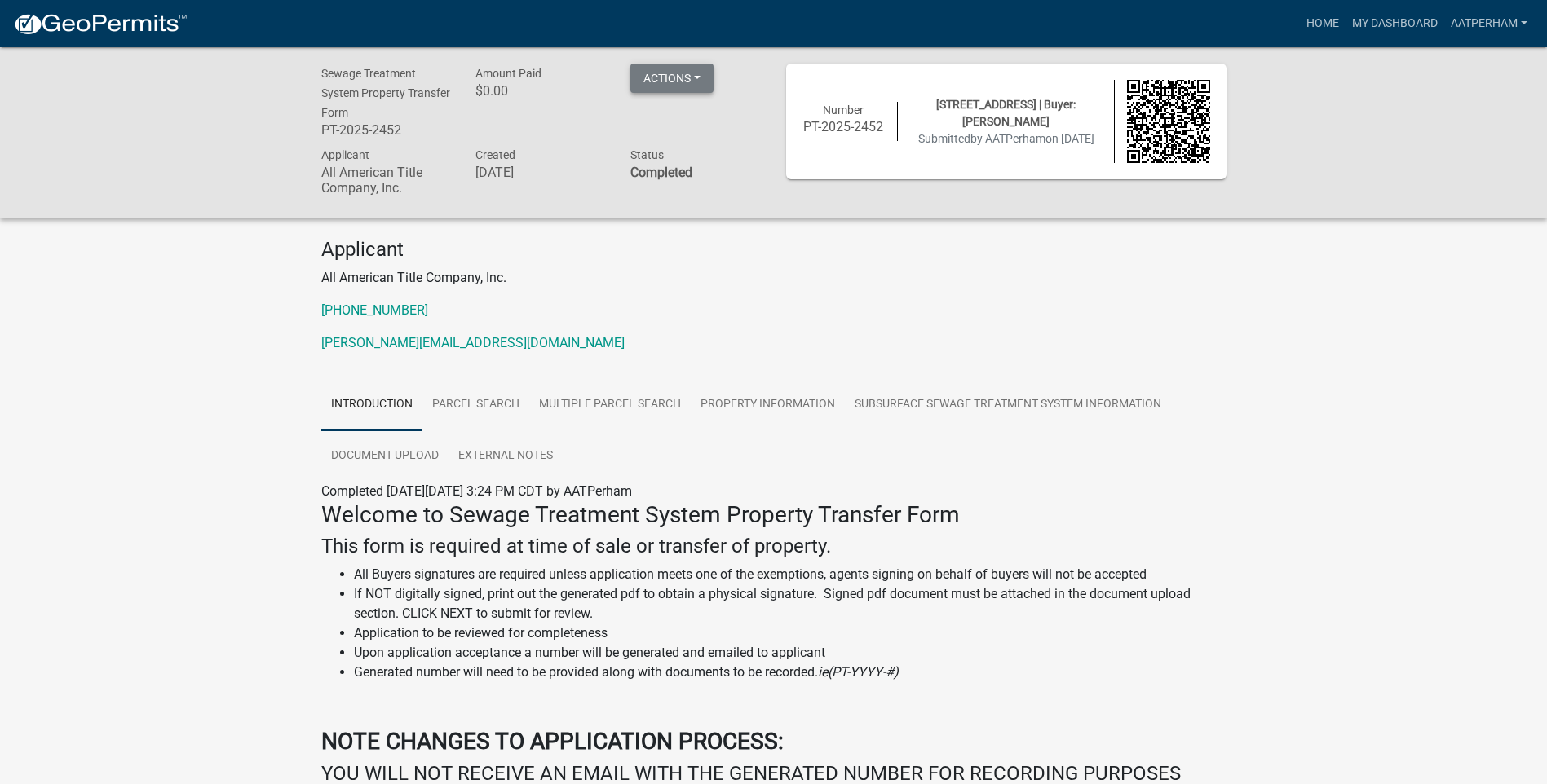
click at [666, 85] on button "Actions" at bounding box center [672, 78] width 83 height 29
click at [727, 135] on link "Printer Friendly" at bounding box center [695, 121] width 130 height 40
